Goal: Information Seeking & Learning: Find specific fact

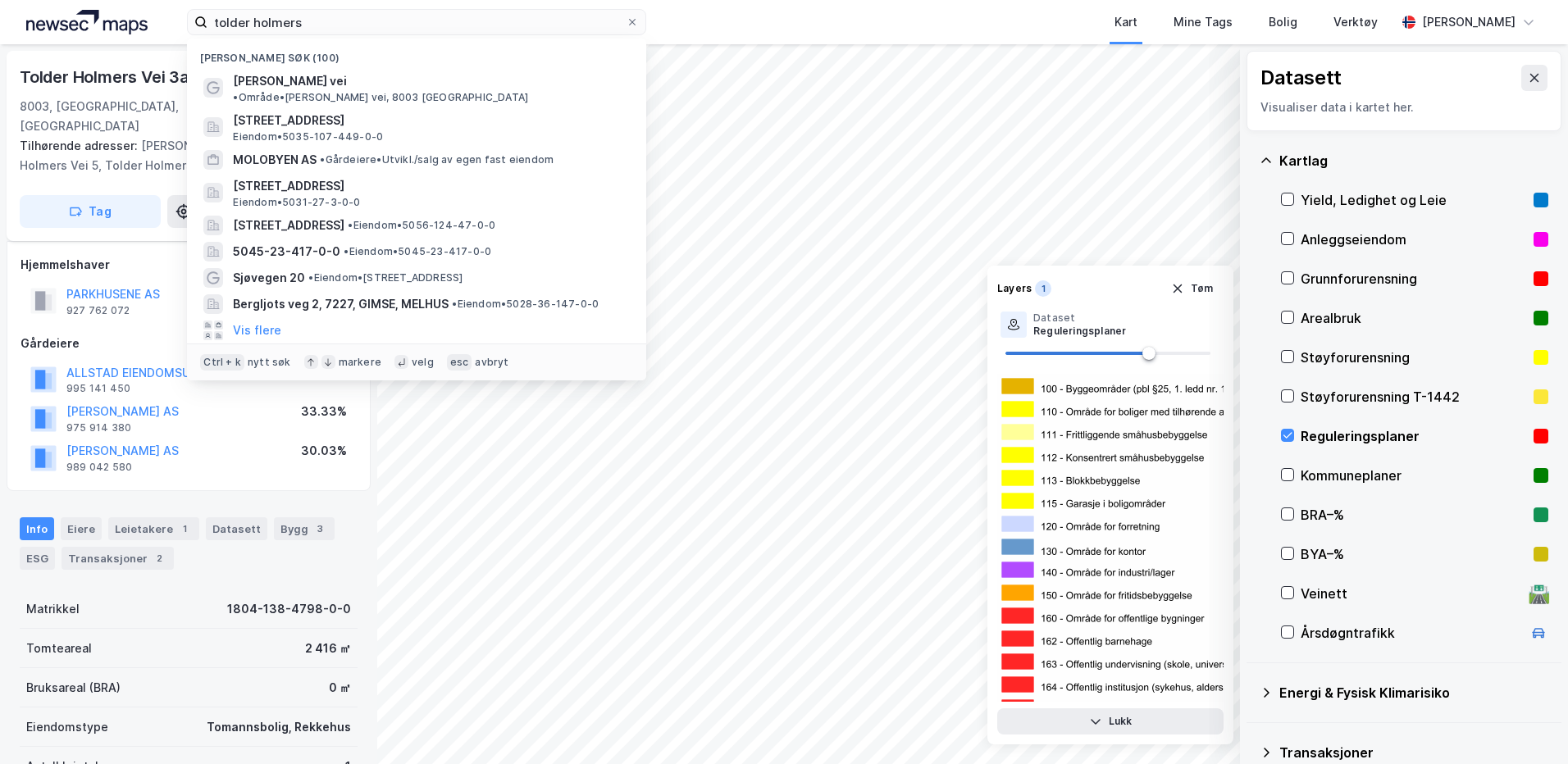
click at [350, 27] on input "tolder holmers" at bounding box center [416, 22] width 418 height 24
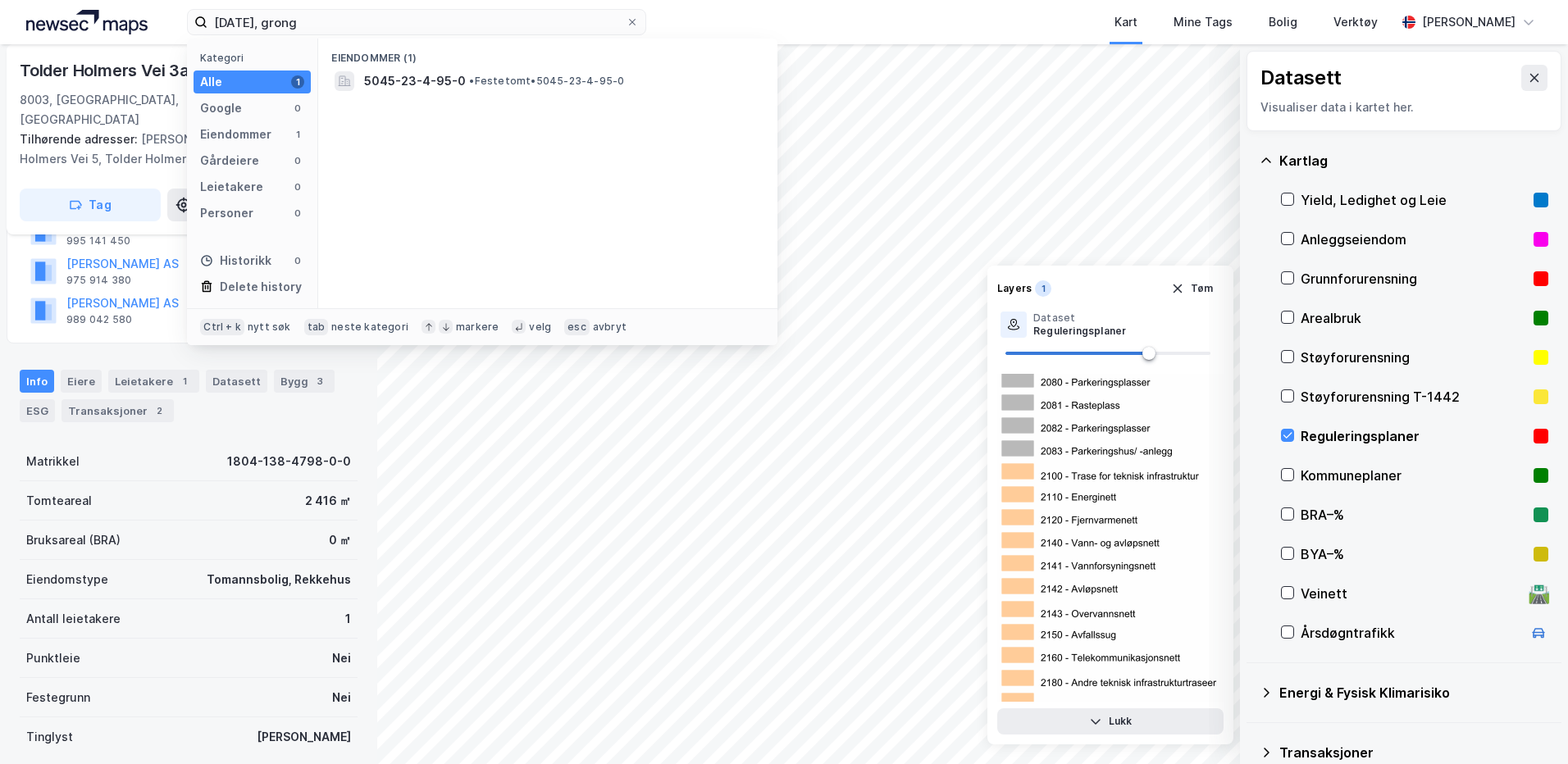
type input "[DATE], grong"
click at [420, 72] on span "5045-23-4-95-0" at bounding box center [414, 81] width 102 height 20
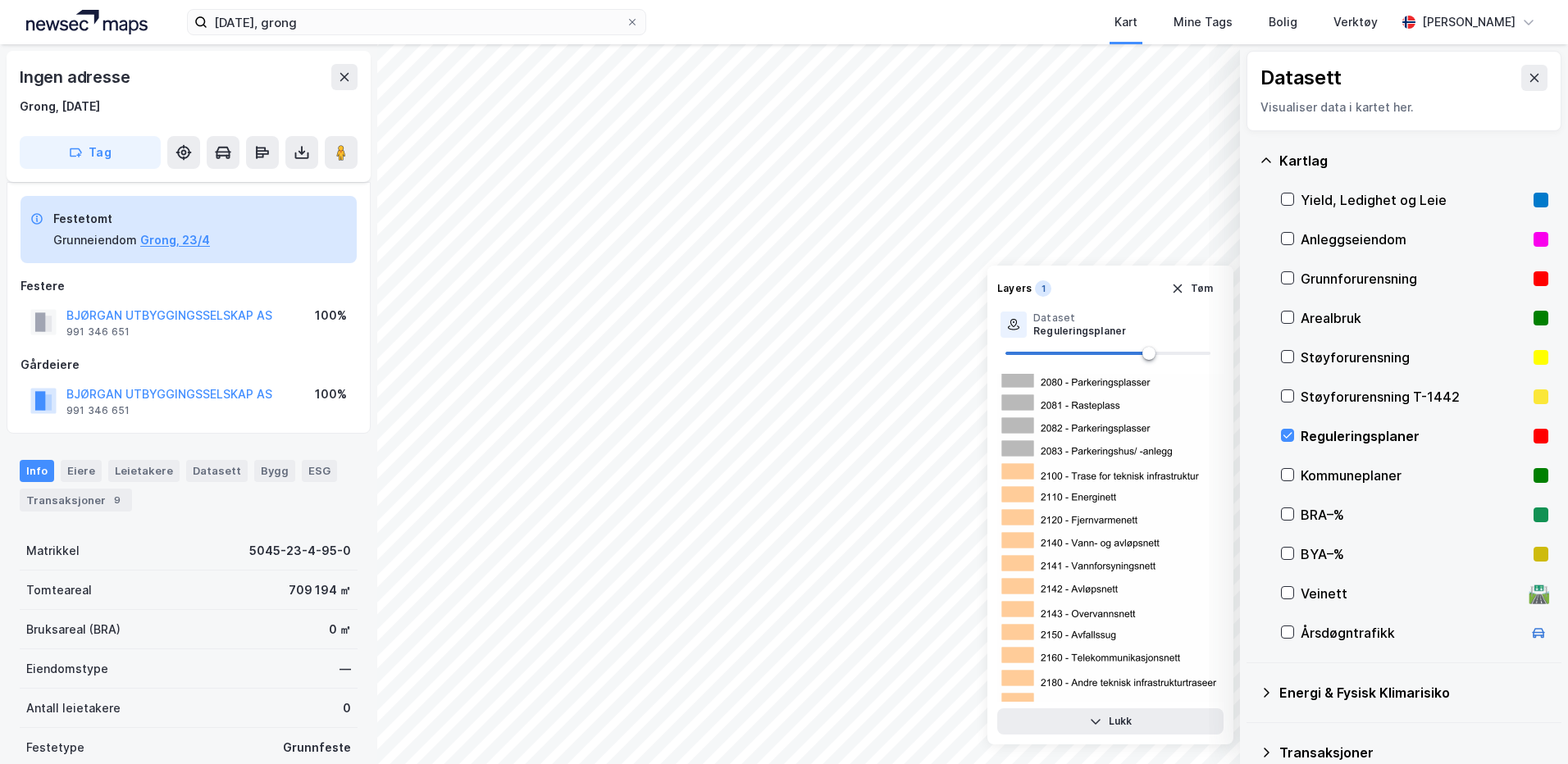
scroll to position [148, 0]
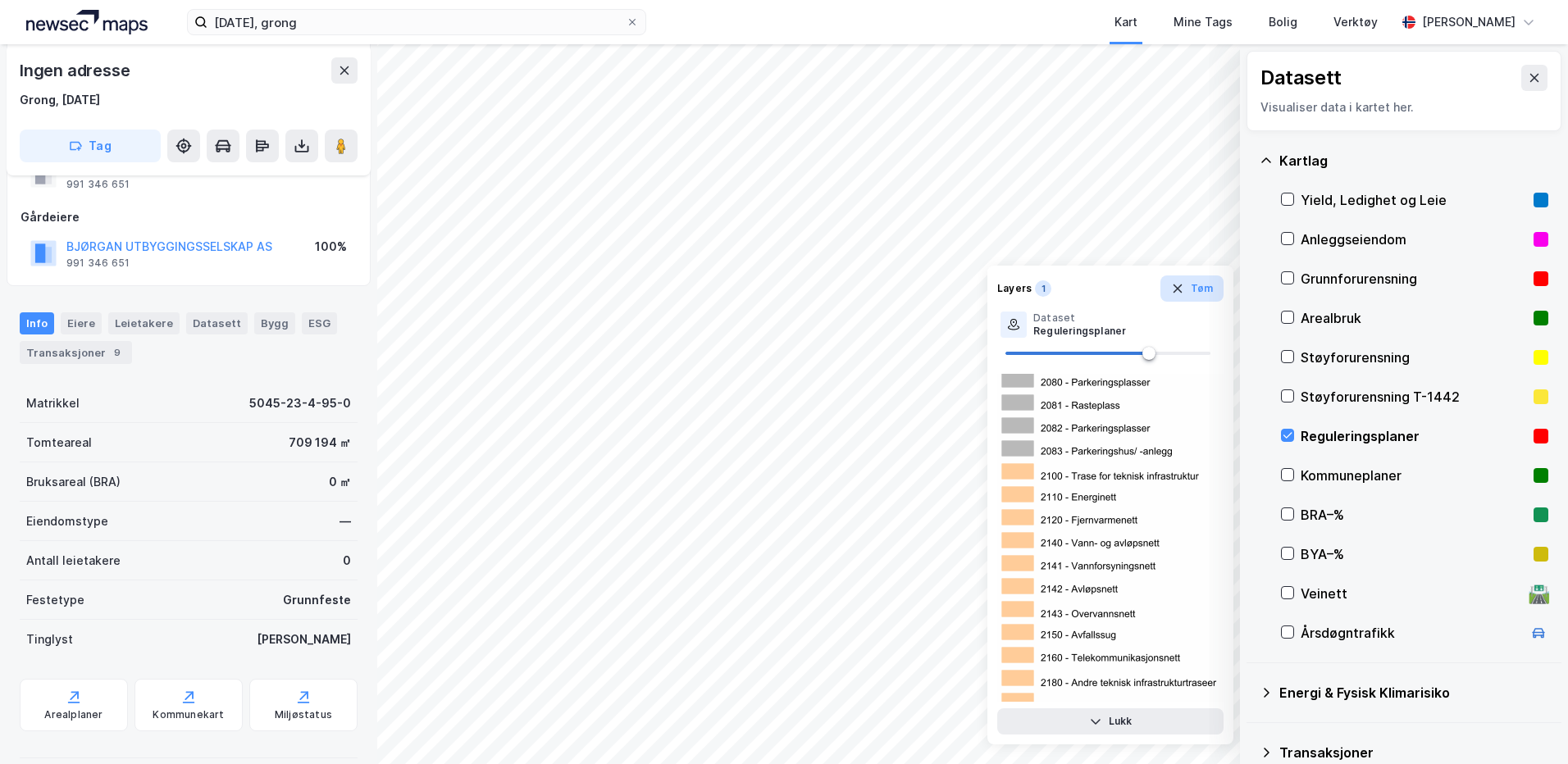
click at [1180, 287] on icon "button" at bounding box center [1177, 289] width 9 height 9
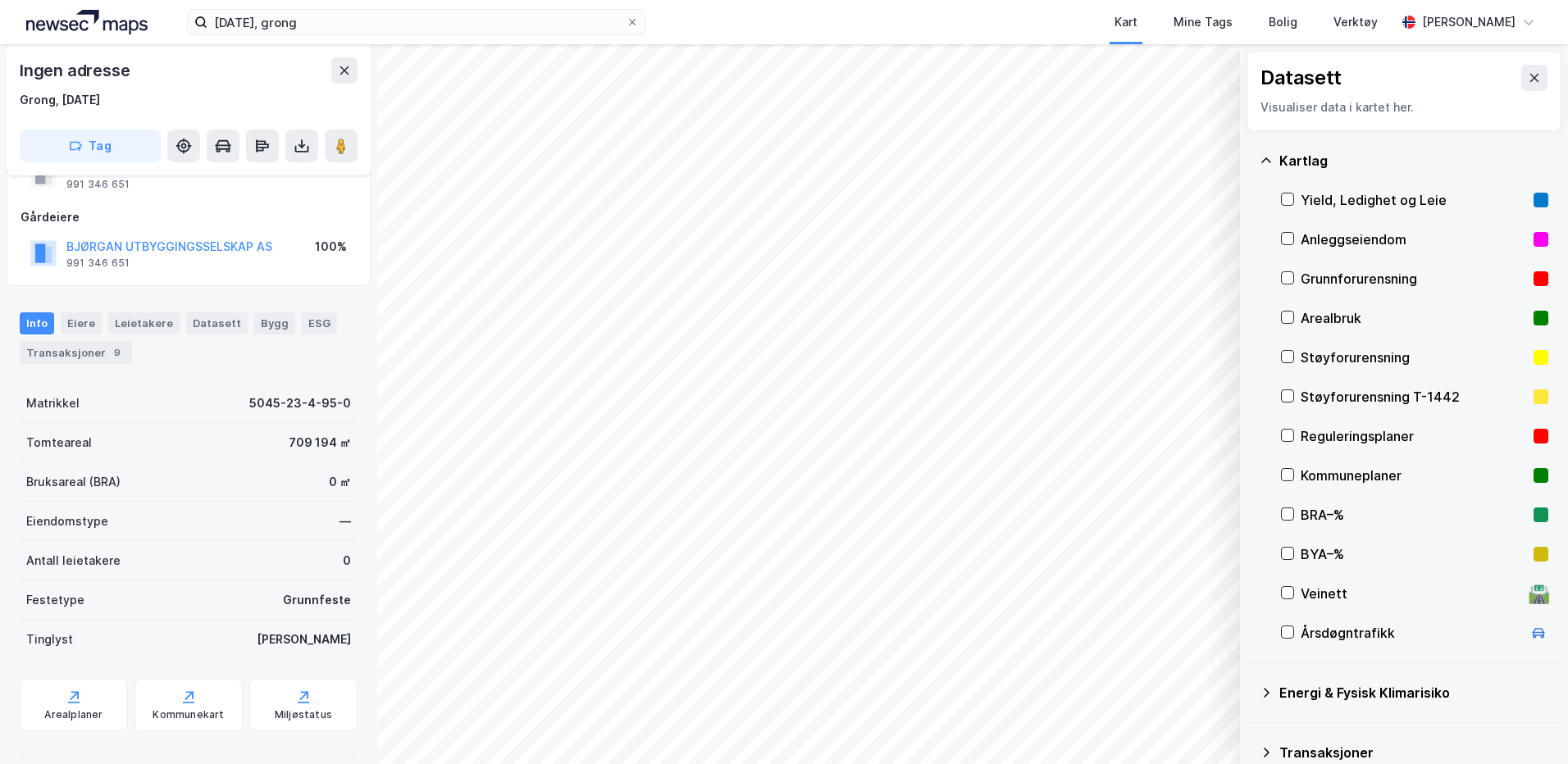
scroll to position [0, 0]
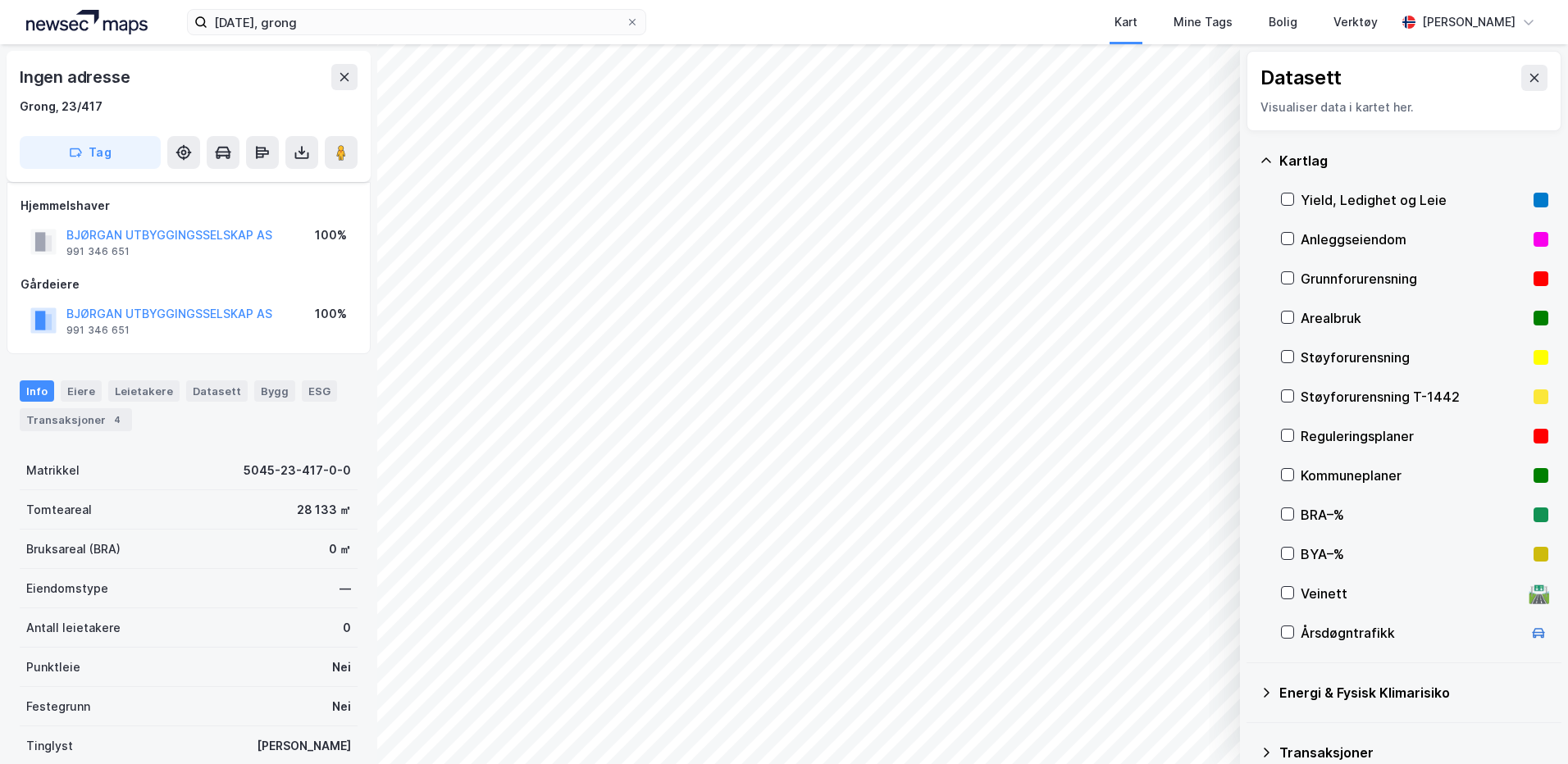
scroll to position [127, 0]
